Goal: Information Seeking & Learning: Learn about a topic

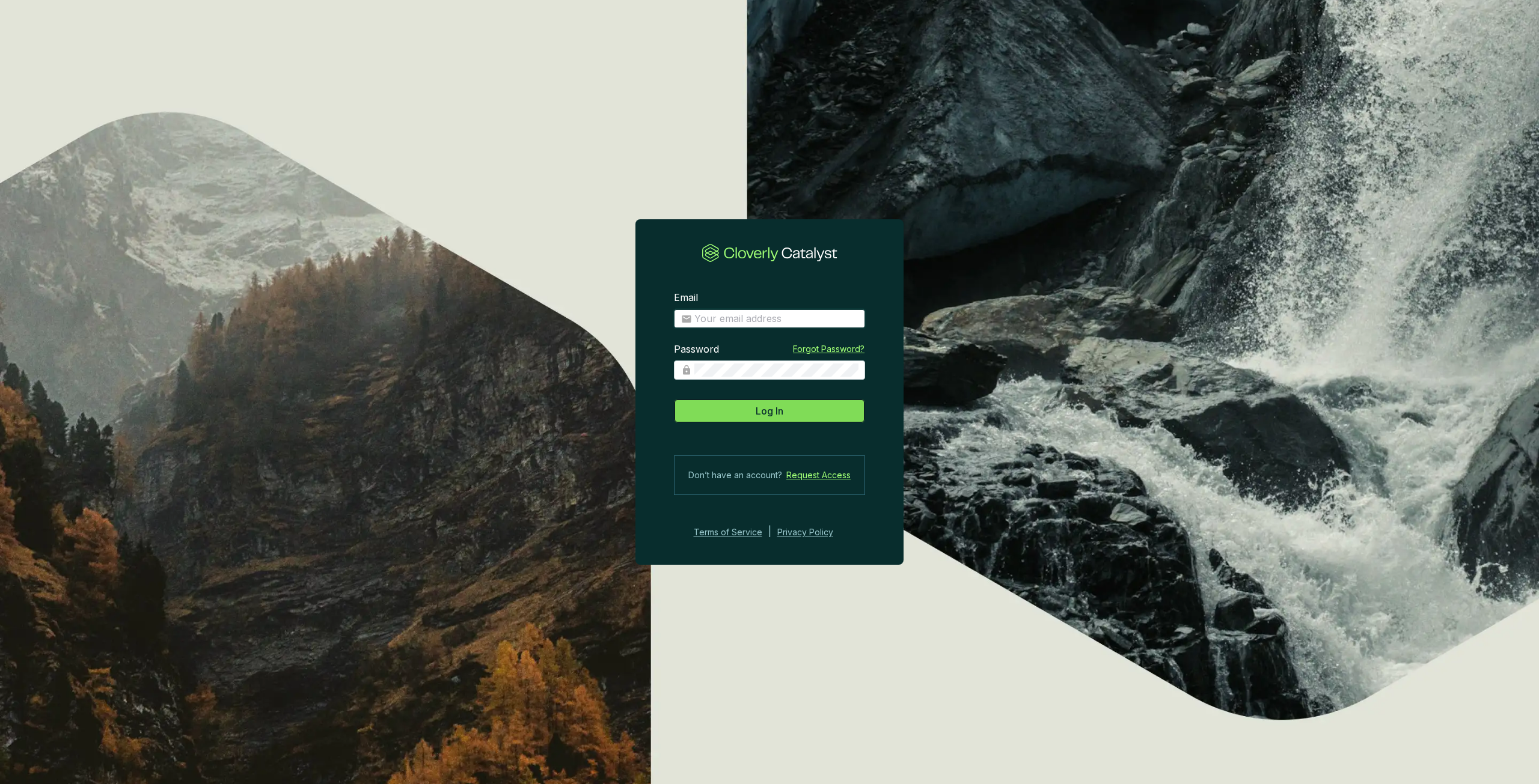
type input "Patrick.Michalowski@drumlincapital.com"
click at [756, 407] on span "Log In" at bounding box center [769, 411] width 27 height 15
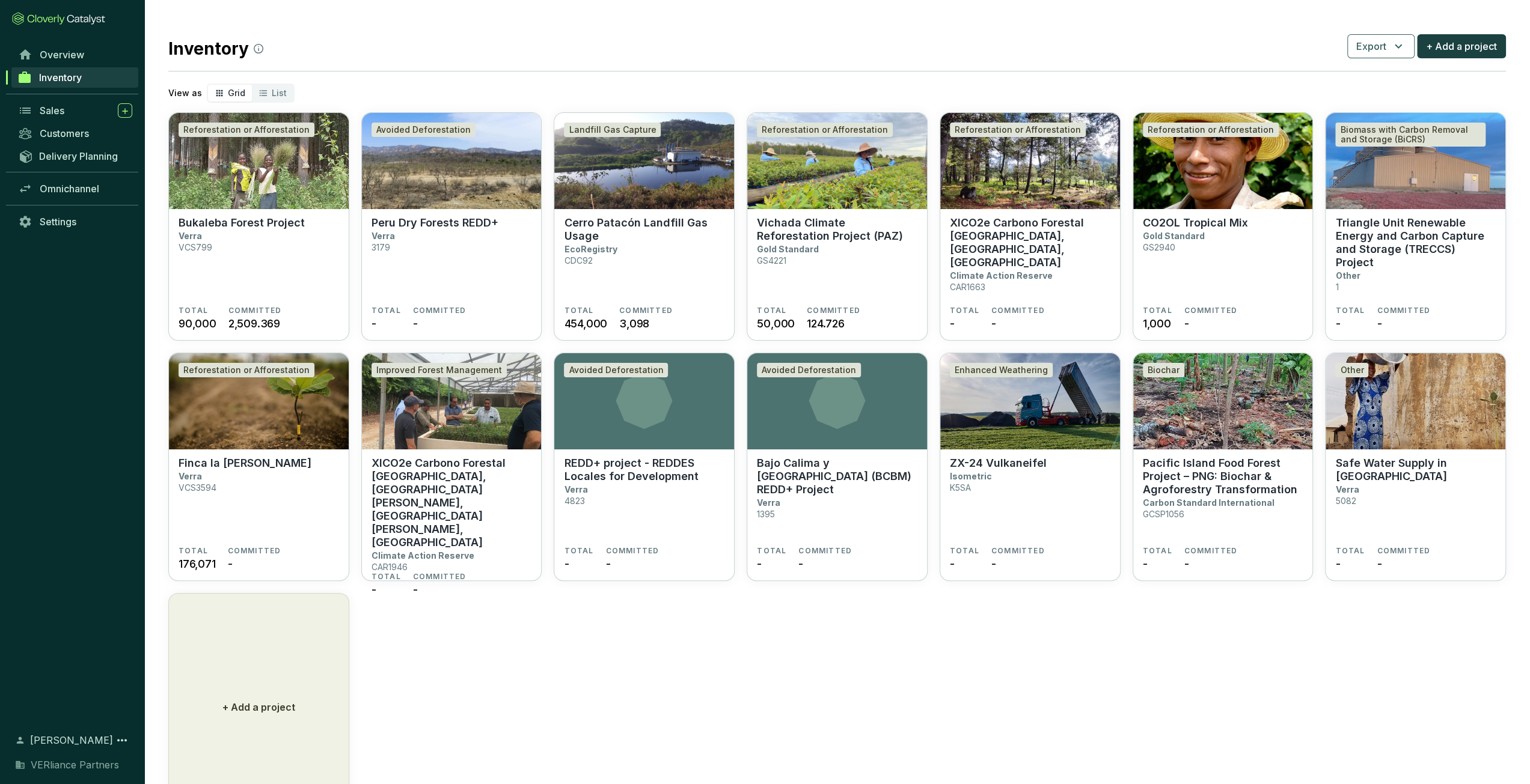
click at [66, 97] on div "Inventory" at bounding box center [72, 82] width 145 height 33
click at [66, 104] on div "Sales" at bounding box center [86, 111] width 93 height 15
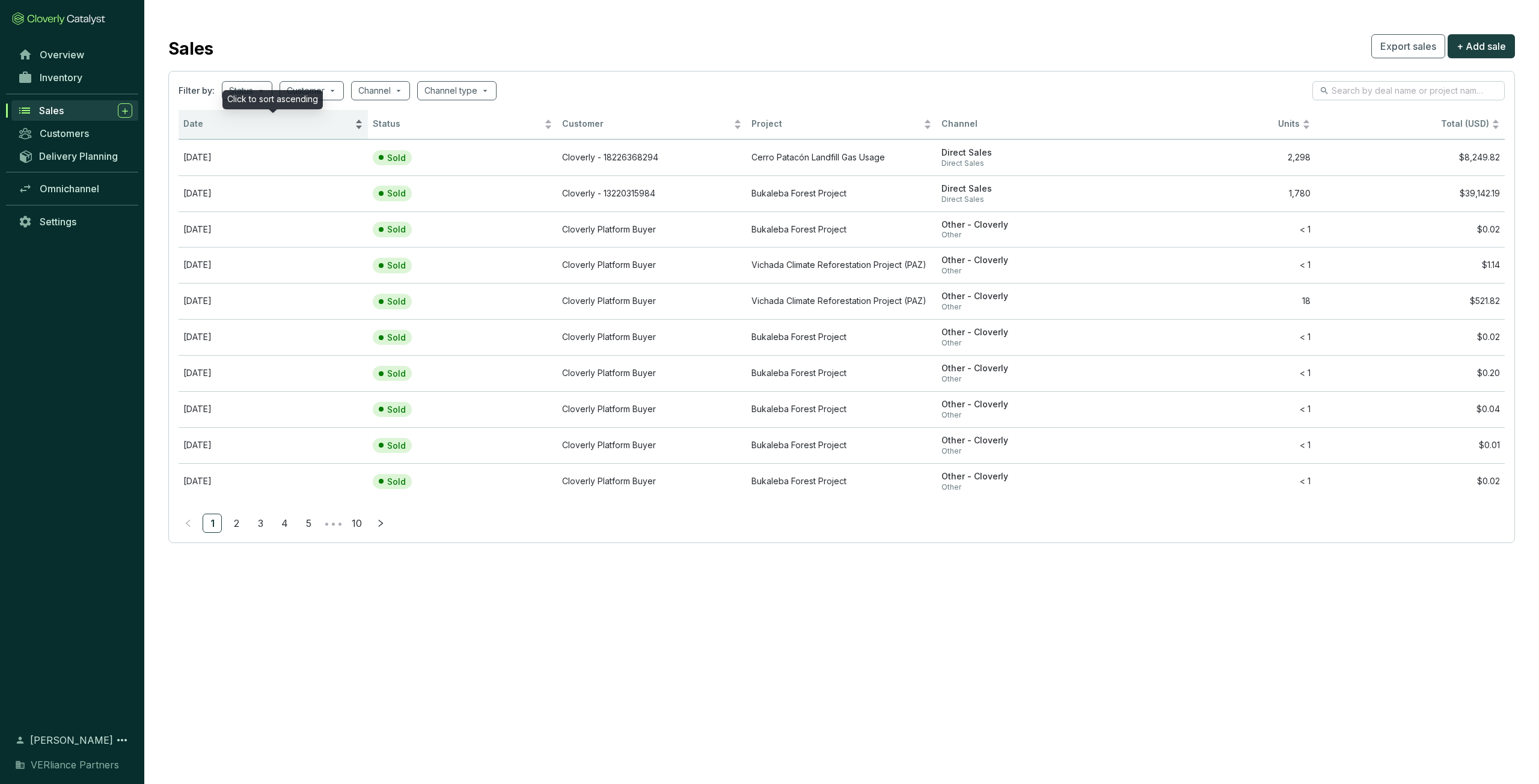
click at [210, 132] on div "Date" at bounding box center [273, 124] width 180 height 15
click at [221, 129] on span "Date" at bounding box center [268, 124] width 169 height 12
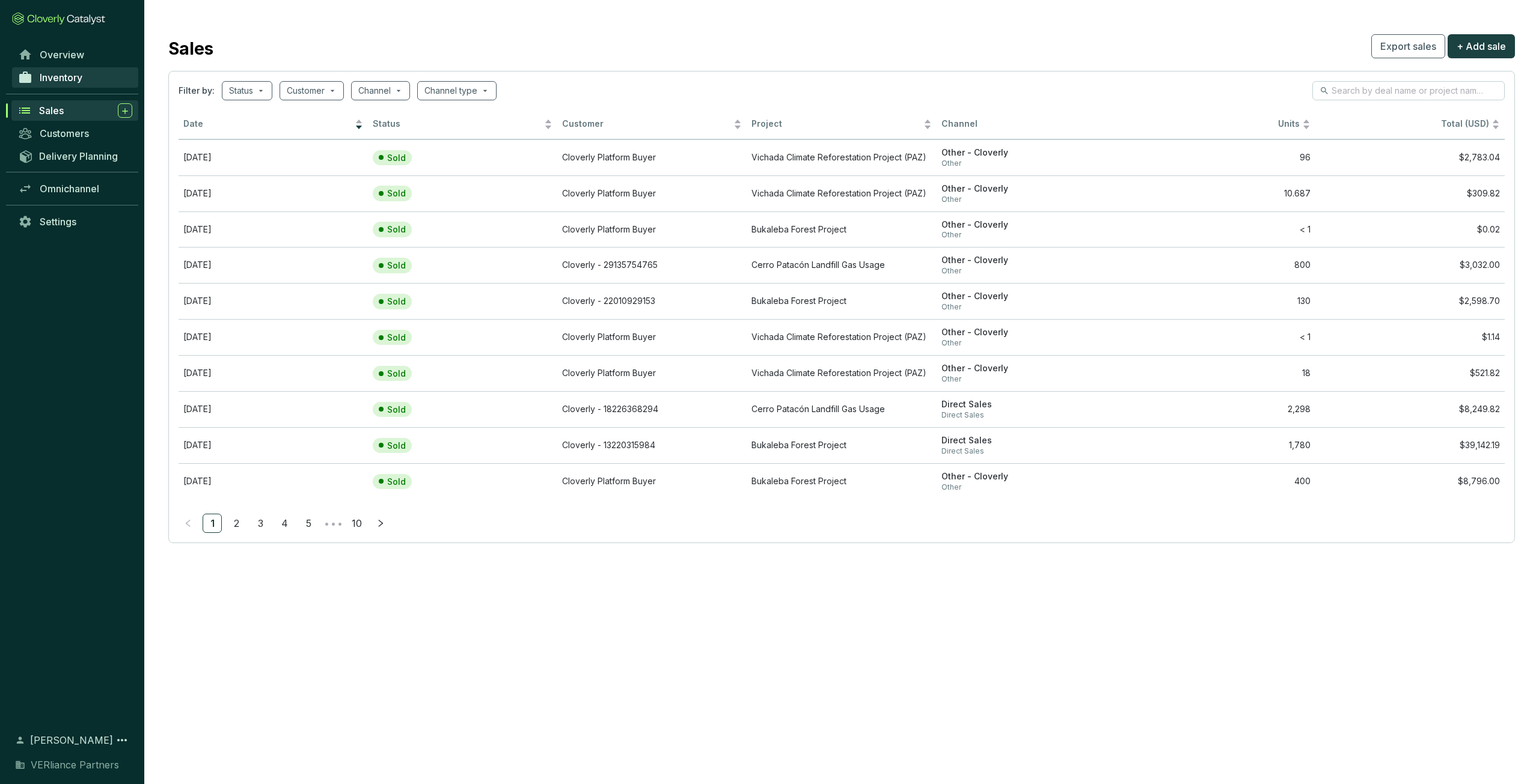
click at [62, 75] on span "Inventory" at bounding box center [61, 77] width 43 height 12
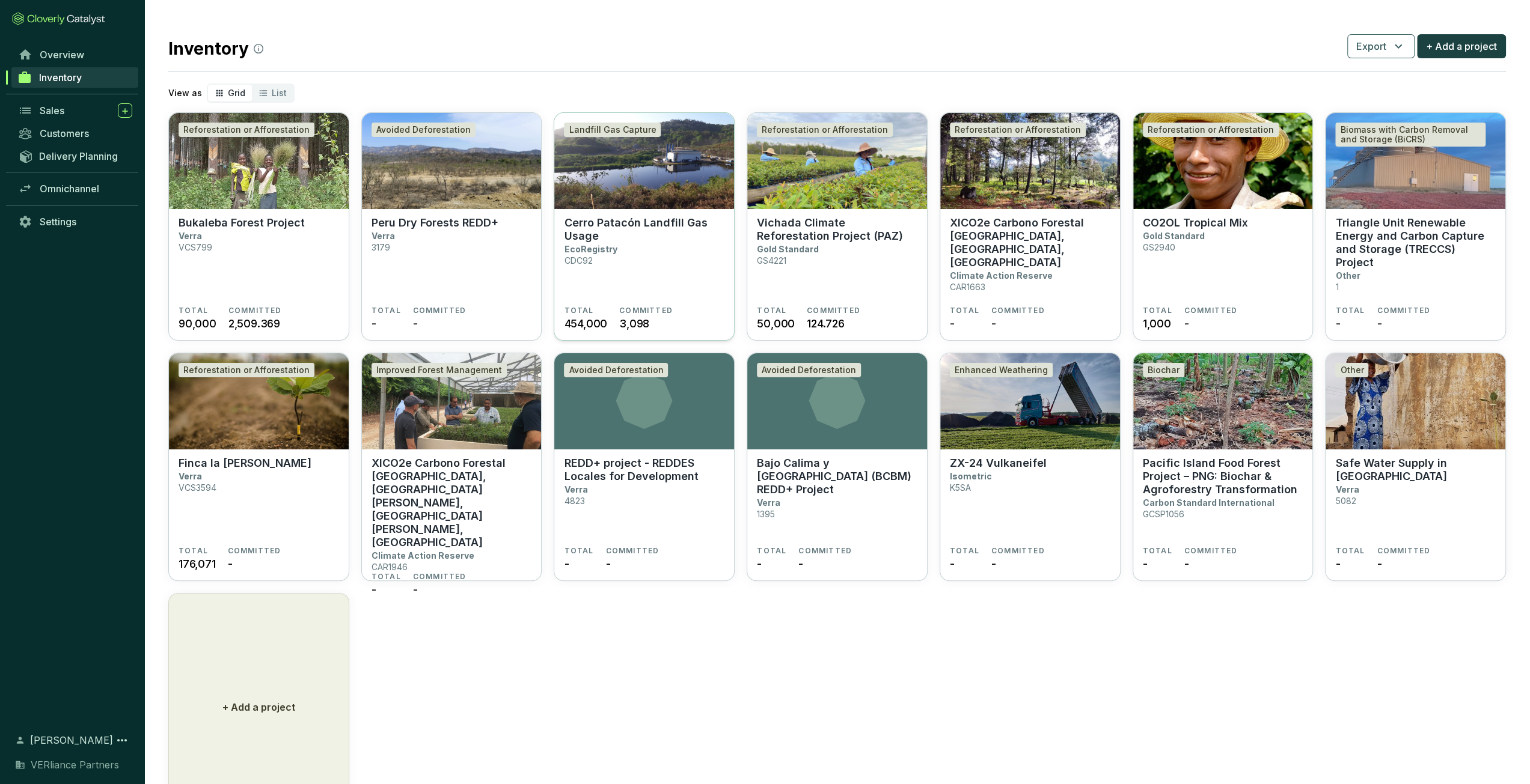
click at [687, 270] on section "Cerro Patacón Landfill Gas Usage EcoRegistry CDC92" at bounding box center [644, 261] width 160 height 90
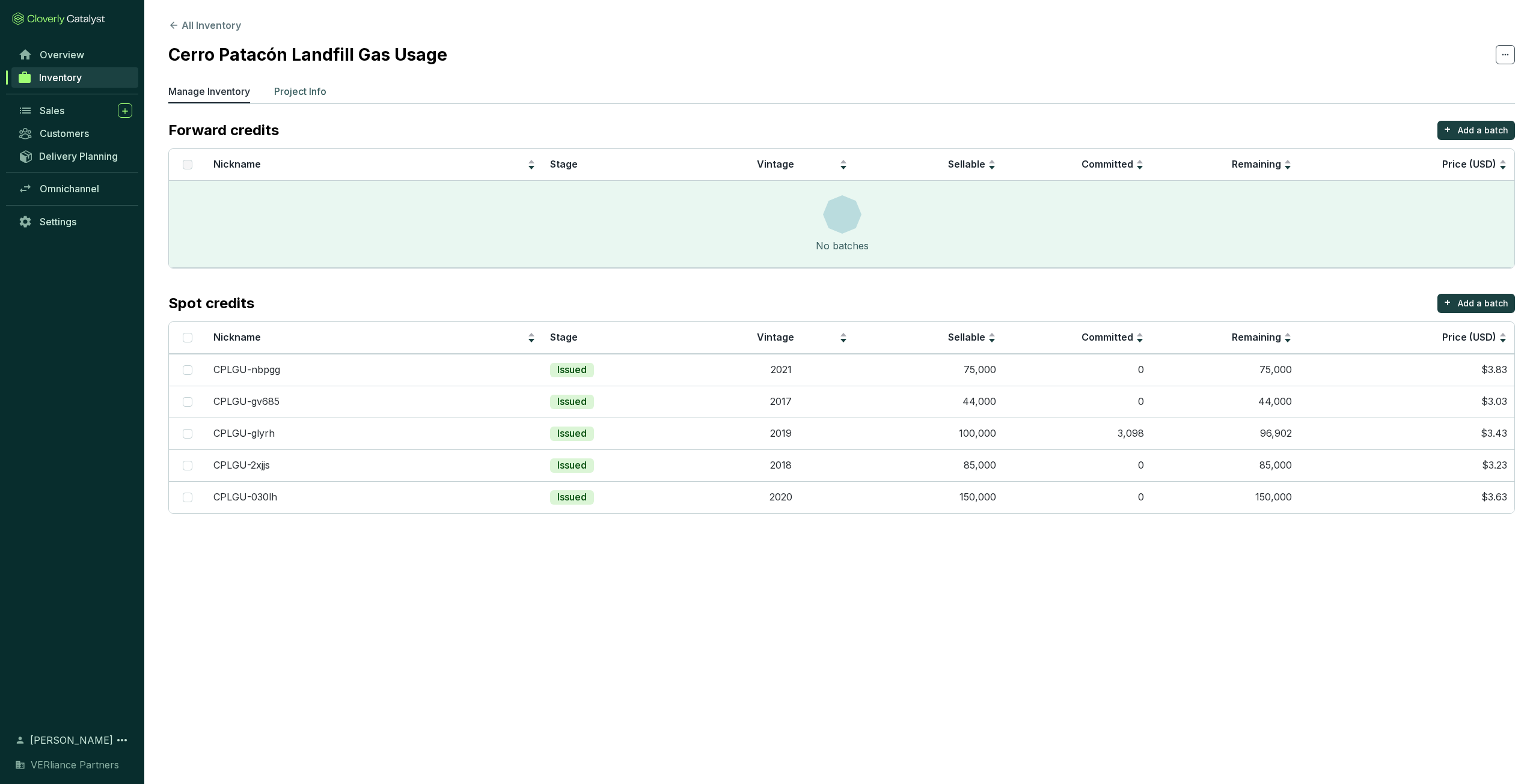
click at [318, 90] on p "Project Info" at bounding box center [301, 91] width 52 height 15
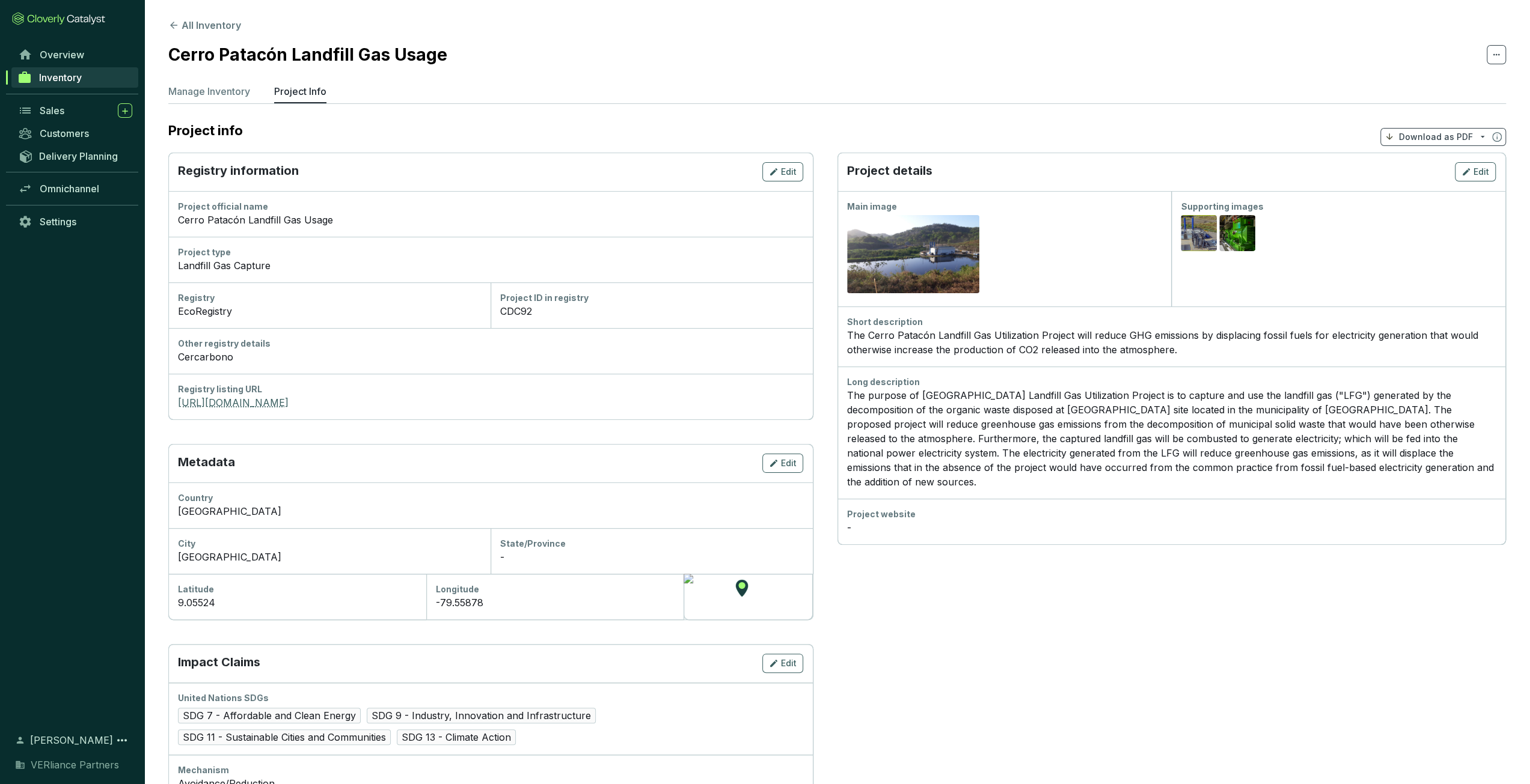
click at [307, 401] on link "[URL][DOMAIN_NAME]" at bounding box center [490, 403] width 625 height 15
click at [96, 81] on link "Inventory" at bounding box center [75, 77] width 127 height 21
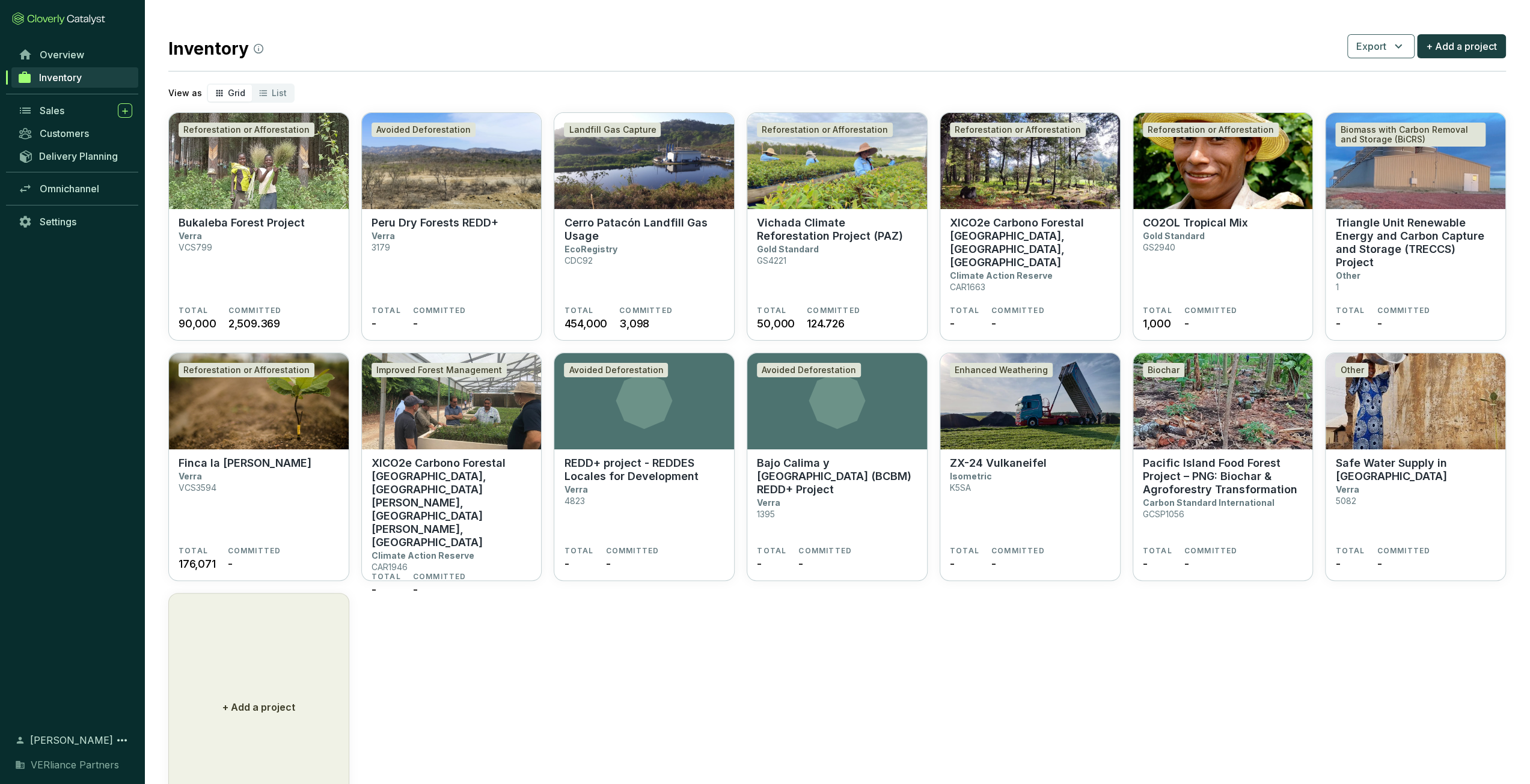
click at [66, 77] on span "Inventory" at bounding box center [60, 77] width 43 height 12
